Goal: Task Accomplishment & Management: Manage account settings

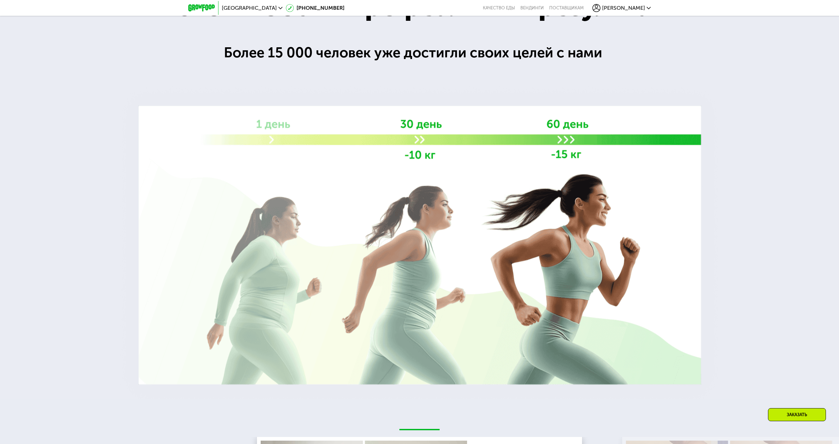
scroll to position [1171, 0]
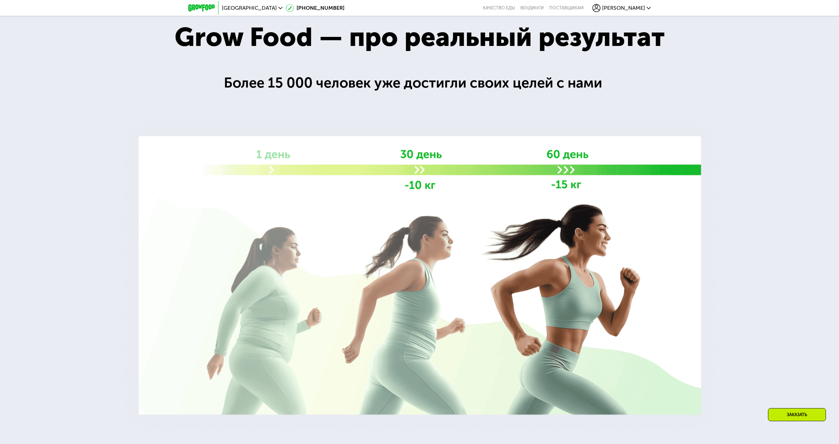
click at [639, 7] on span "[PERSON_NAME]" at bounding box center [623, 7] width 43 height 5
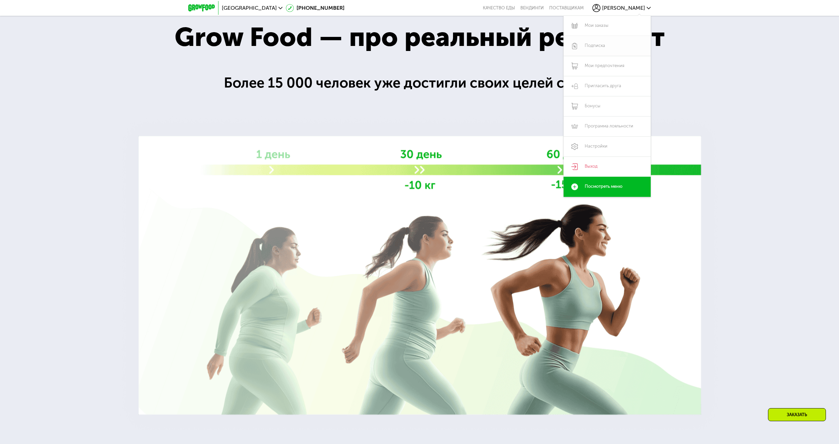
click at [588, 43] on link "Подписка" at bounding box center [607, 46] width 87 height 20
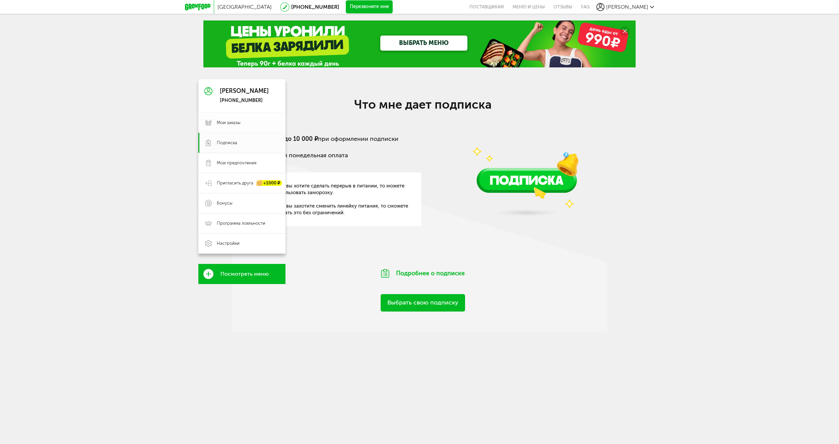
click at [215, 121] on link "Мои заказы" at bounding box center [241, 123] width 87 height 20
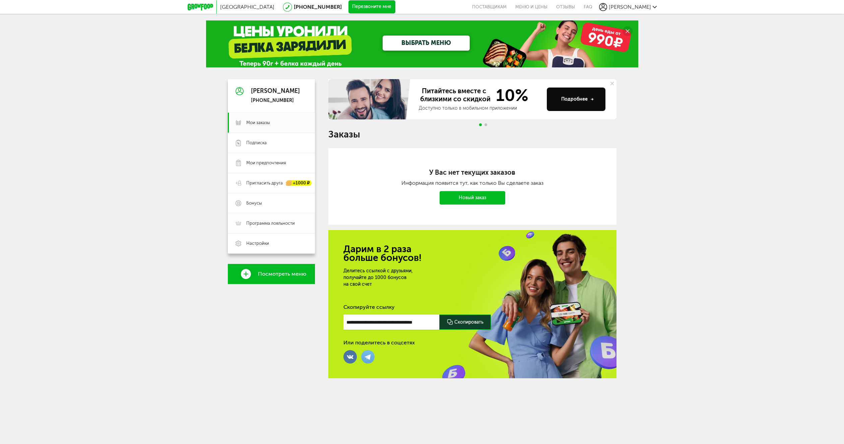
click at [270, 225] on span "Программа лояльности" at bounding box center [270, 223] width 49 height 6
